Goal: Browse casually

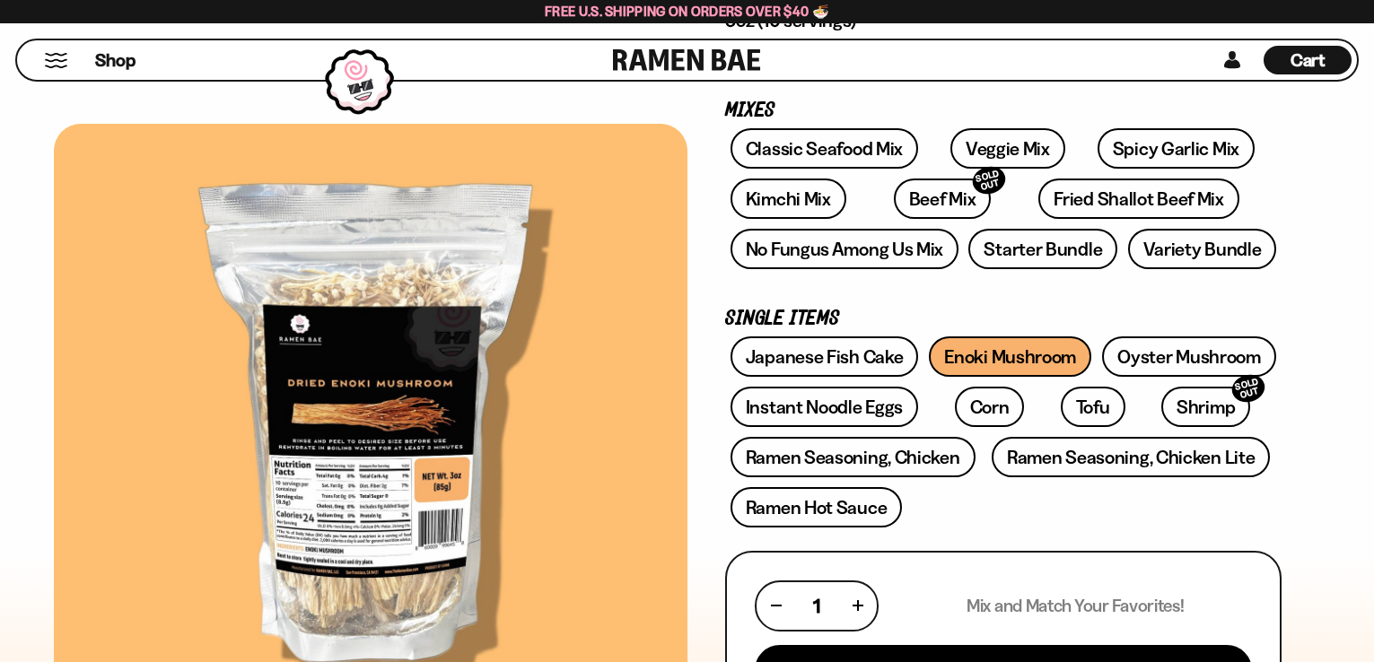
scroll to position [359, 0]
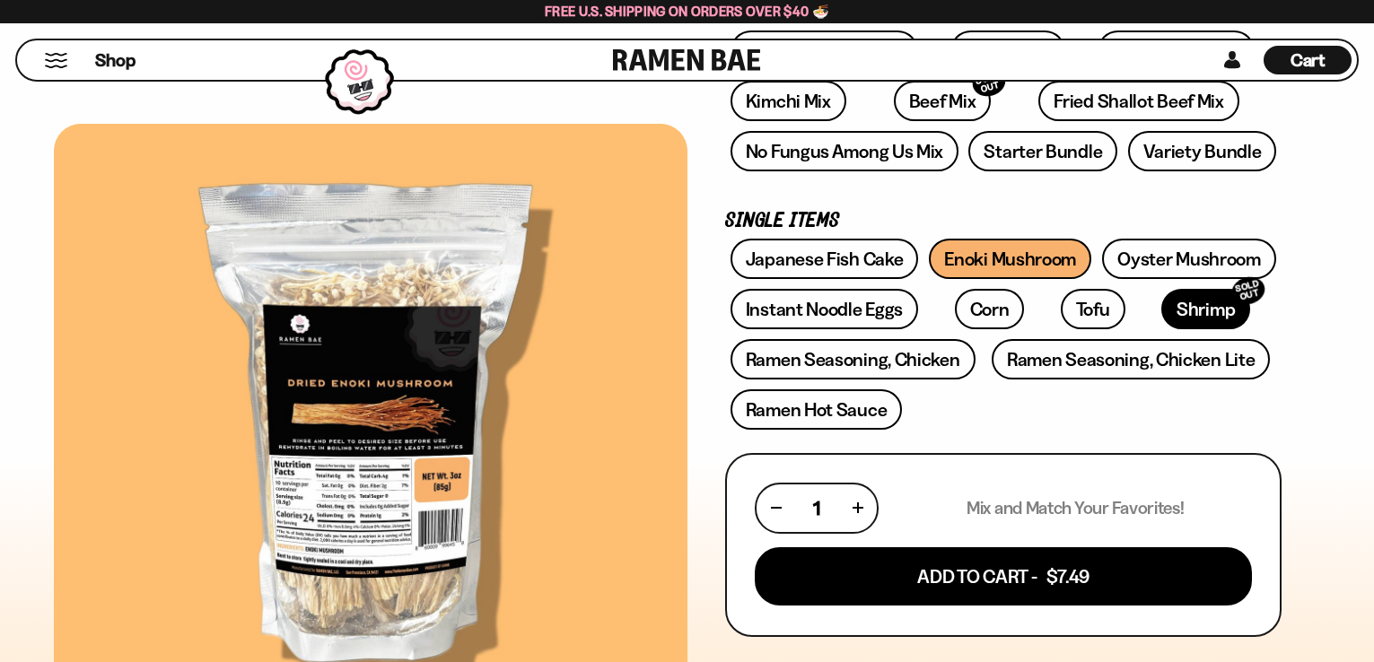
click at [1162, 304] on link "Shrimp SOLD OUT" at bounding box center [1206, 309] width 89 height 40
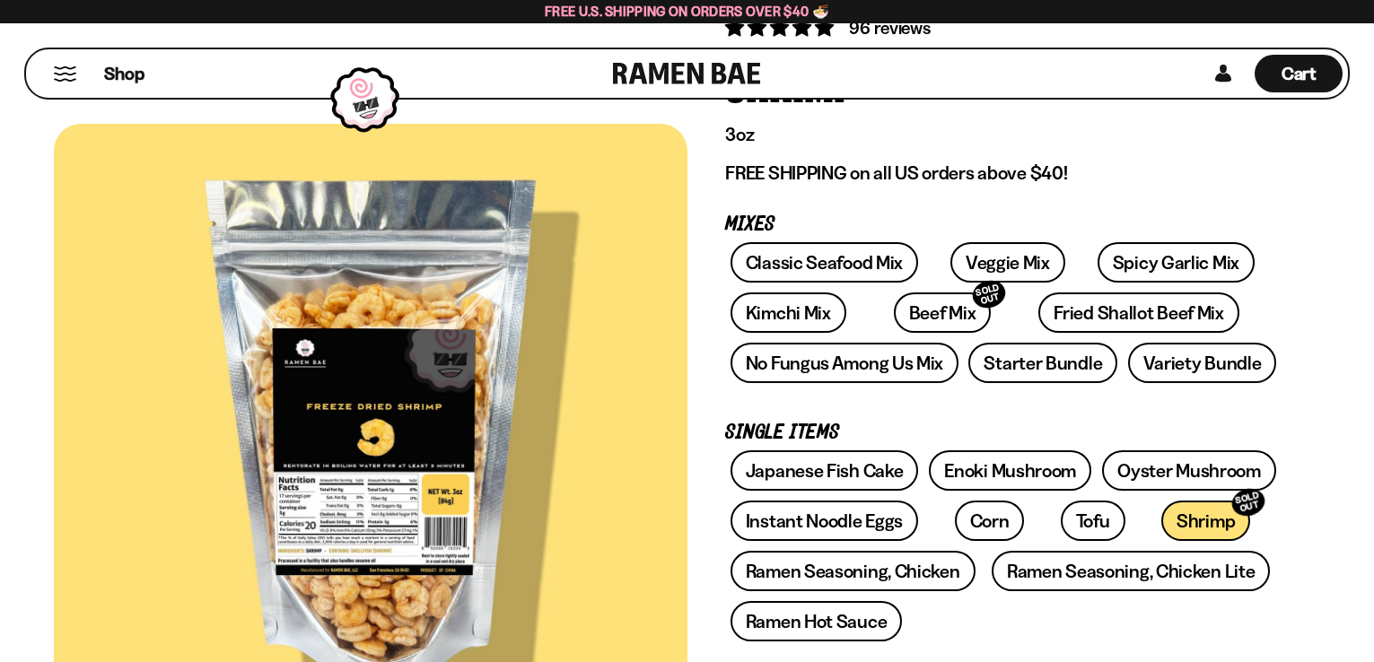
scroll to position [180, 0]
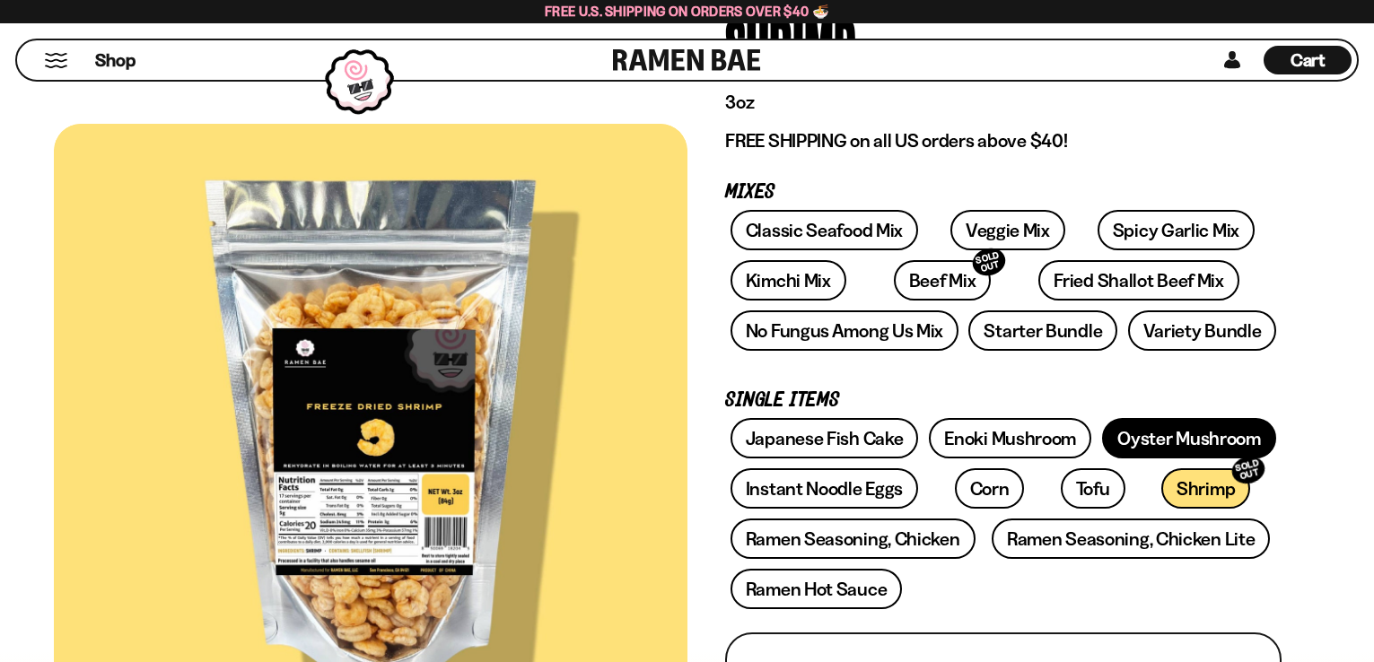
click at [1221, 429] on link "Oyster Mushroom" at bounding box center [1189, 438] width 174 height 40
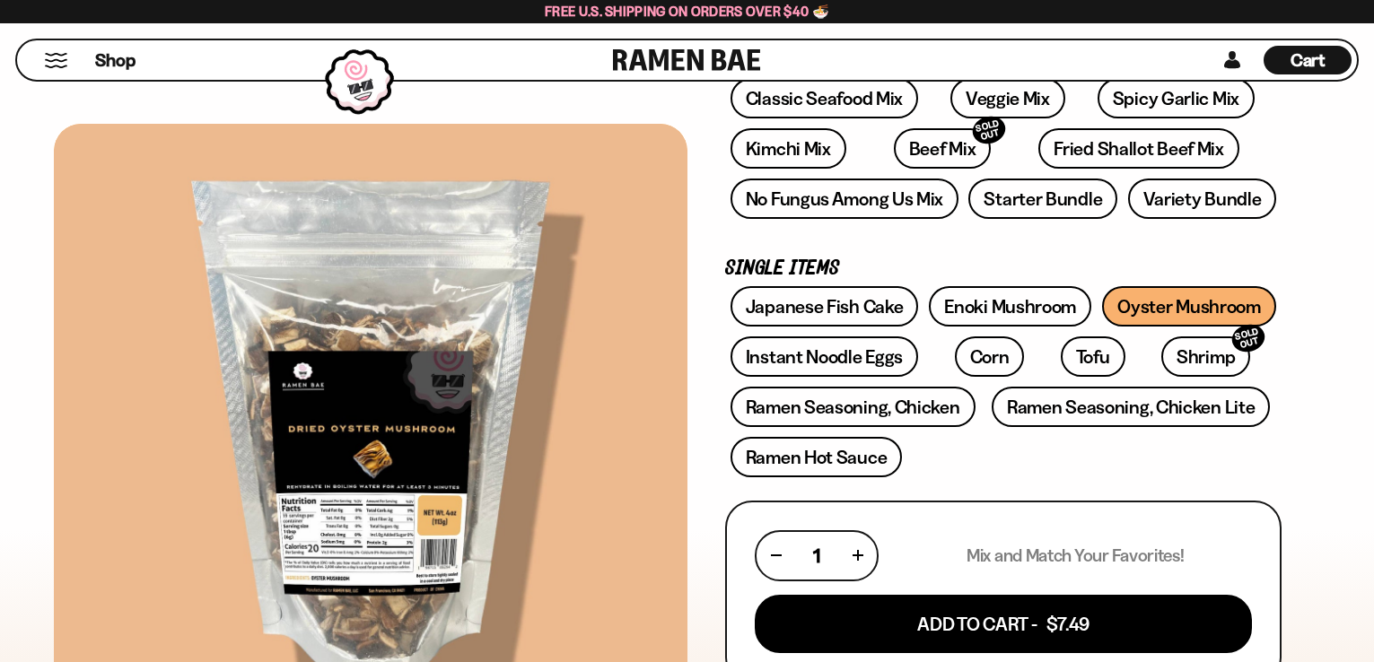
scroll to position [359, 0]
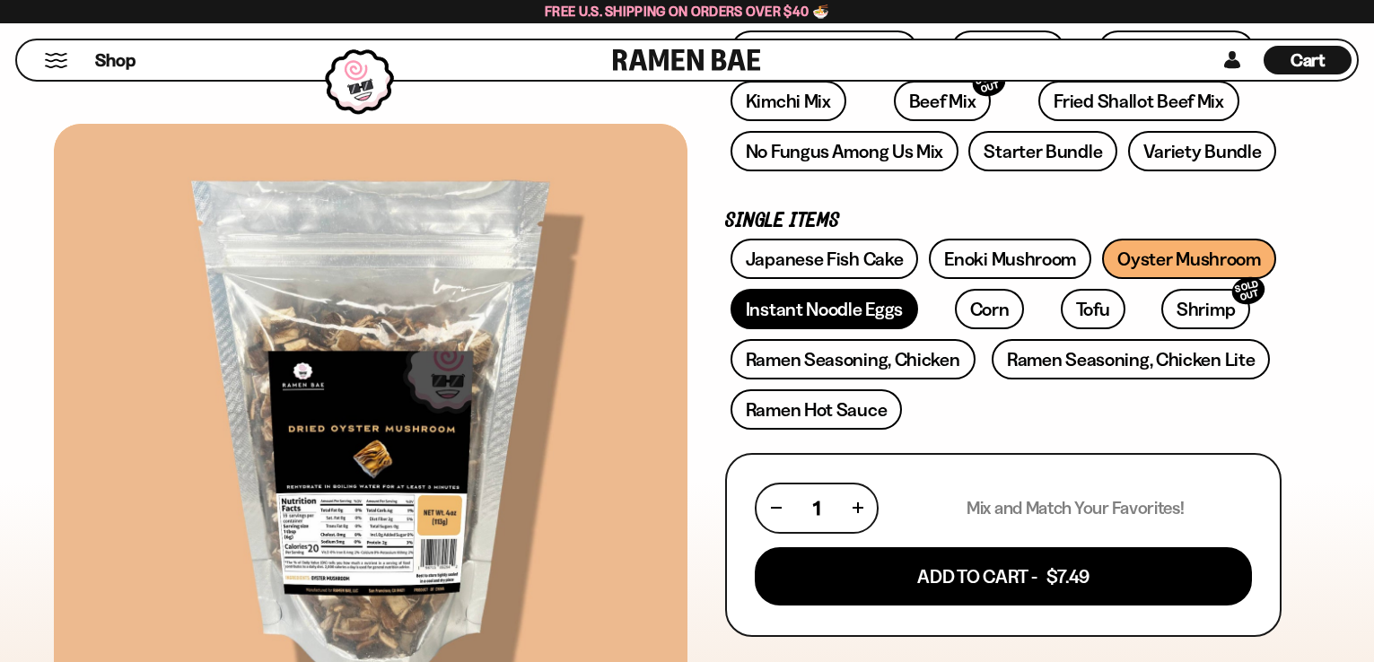
click at [857, 309] on link "Instant Noodle Eggs" at bounding box center [825, 309] width 188 height 40
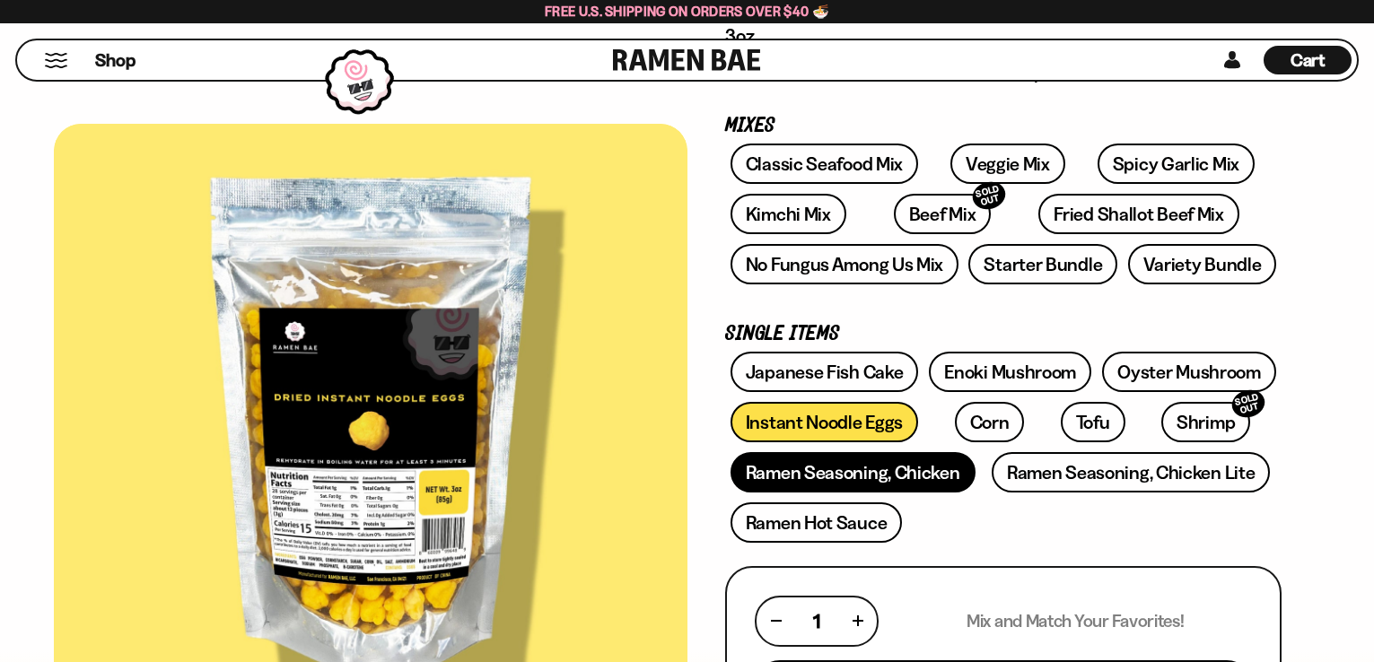
scroll to position [269, 0]
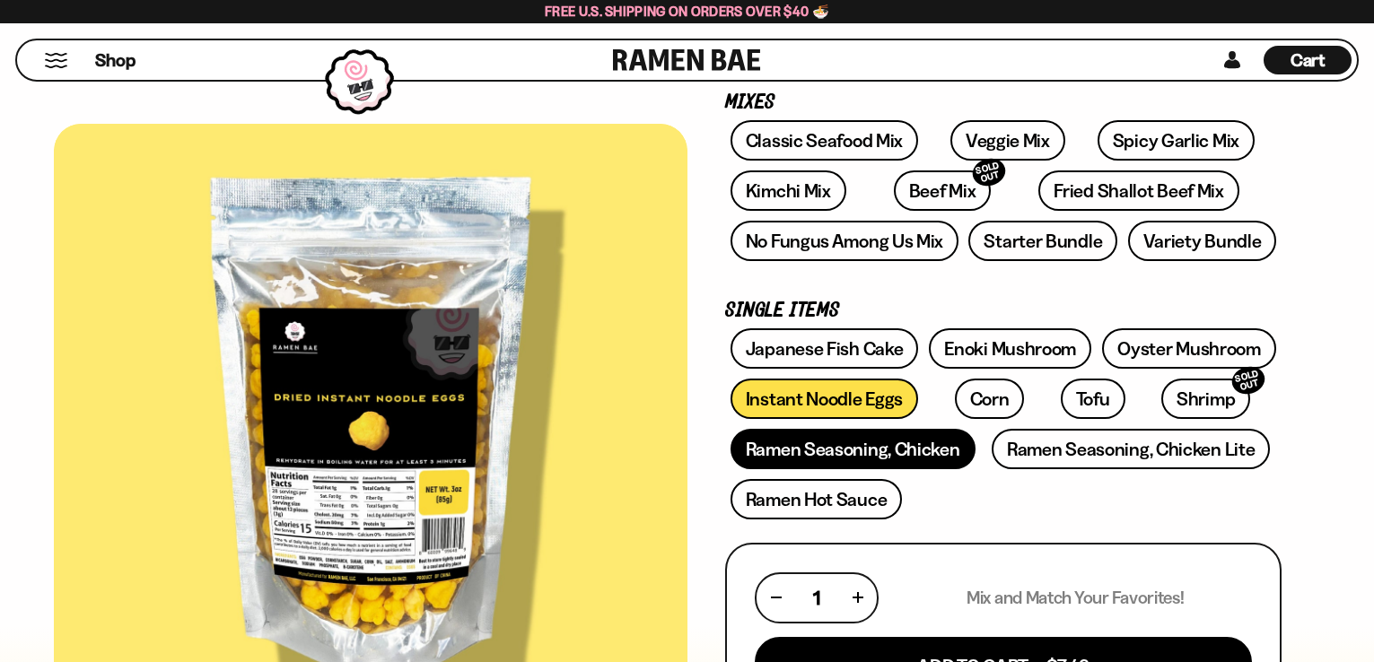
click at [943, 455] on link "Ramen Seasoning, Chicken" at bounding box center [853, 449] width 245 height 40
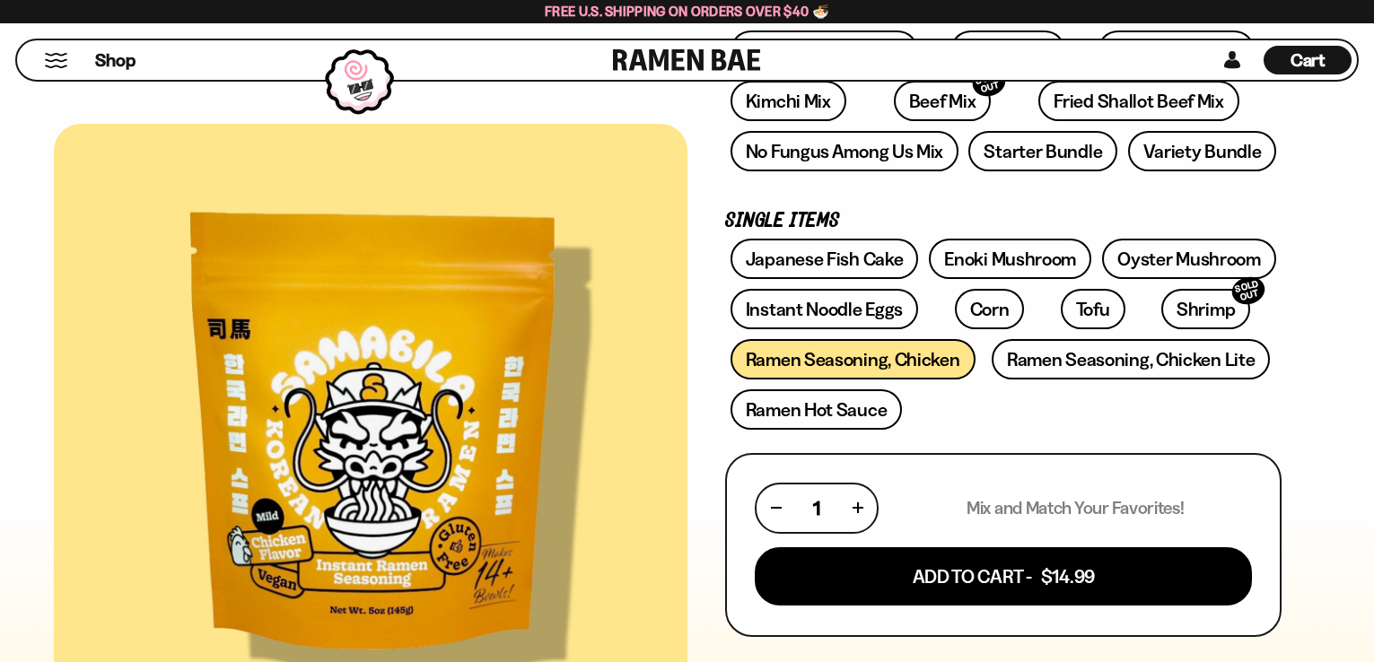
scroll to position [269, 0]
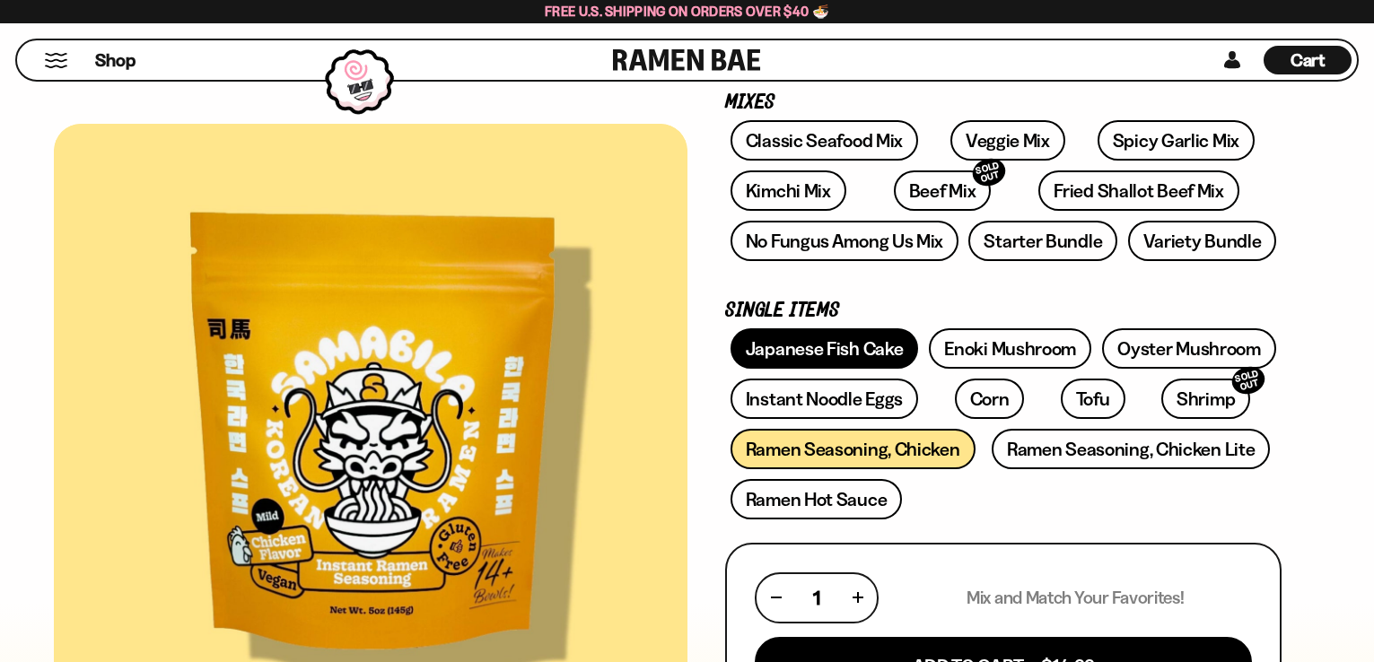
click at [859, 360] on link "Japanese Fish Cake" at bounding box center [825, 349] width 189 height 40
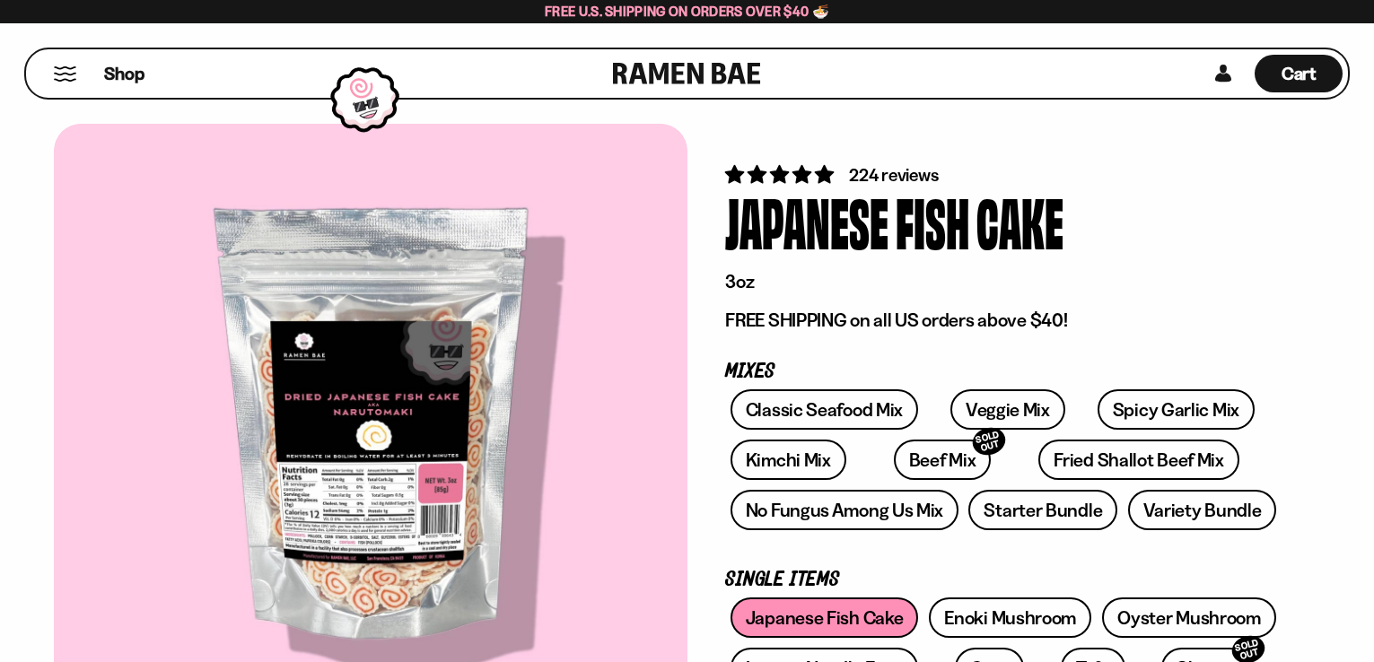
click at [740, 72] on link at bounding box center [687, 73] width 148 height 48
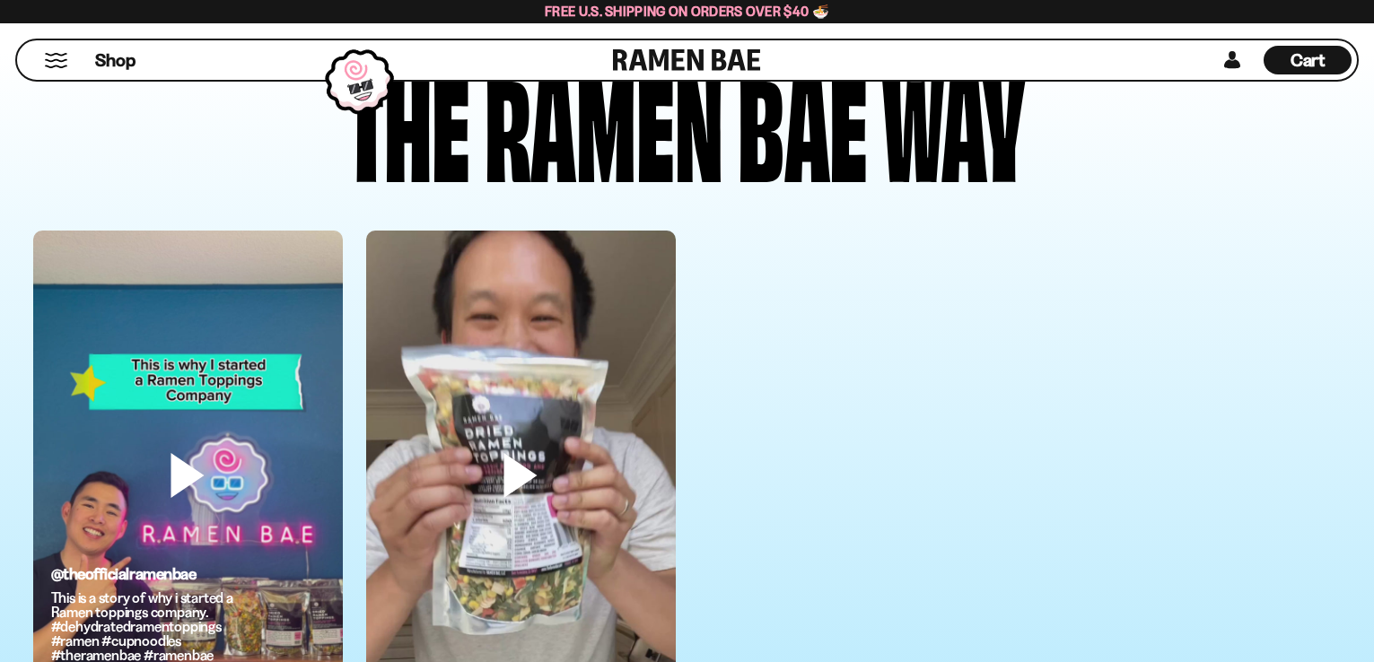
scroll to position [5117, 0]
